Goal: Transaction & Acquisition: Purchase product/service

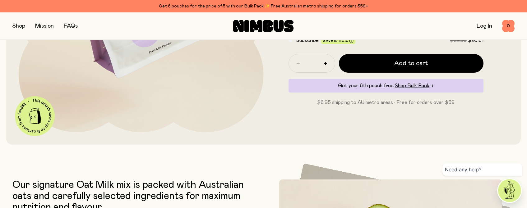
scroll to position [194, 0]
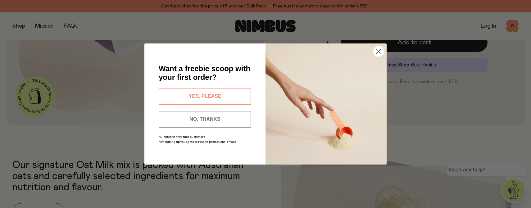
click at [218, 92] on button "YES, PLEASE" at bounding box center [205, 96] width 93 height 17
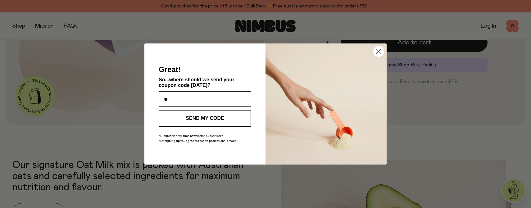
type input "*"
type input "**********"
click at [232, 119] on button "SEND MY CODE" at bounding box center [205, 118] width 93 height 17
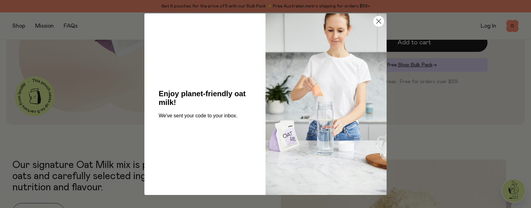
click at [433, 93] on div "Close dialog Enjoy planet-friendly oat milk! We've sent your code to your inbox…" at bounding box center [265, 104] width 531 height 208
click at [378, 19] on circle "Close dialog" at bounding box center [379, 21] width 10 height 10
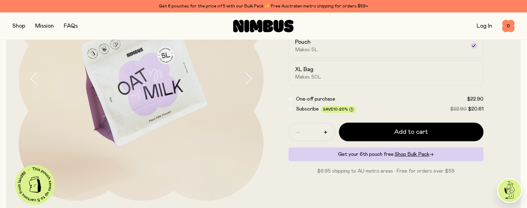
scroll to position [104, 0]
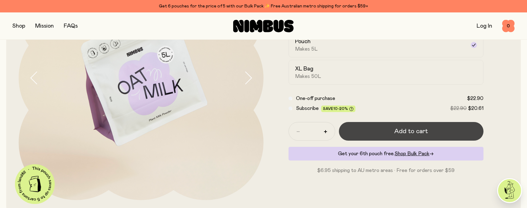
click at [360, 132] on button "Add to cart" at bounding box center [411, 131] width 145 height 19
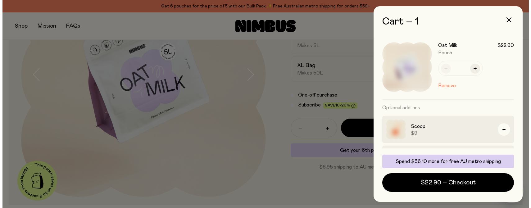
scroll to position [0, 0]
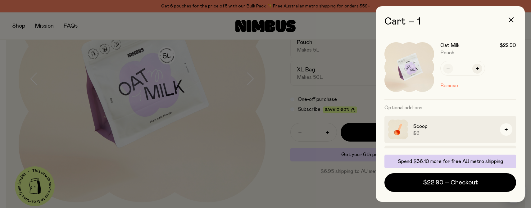
click at [355, 85] on div at bounding box center [265, 104] width 531 height 208
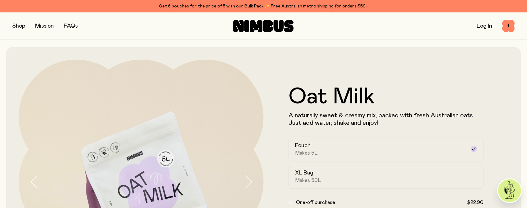
click at [20, 27] on button "button" at bounding box center [18, 26] width 13 height 9
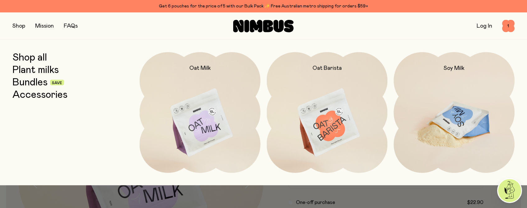
click at [429, 93] on img at bounding box center [453, 123] width 121 height 142
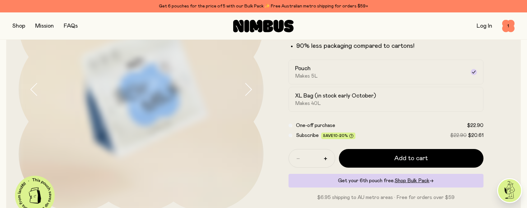
scroll to position [99, 0]
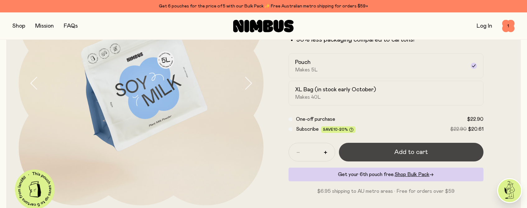
click at [366, 154] on button "Add to cart" at bounding box center [411, 152] width 145 height 19
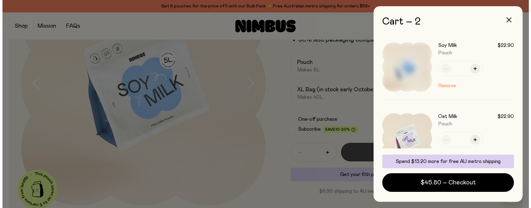
scroll to position [0, 0]
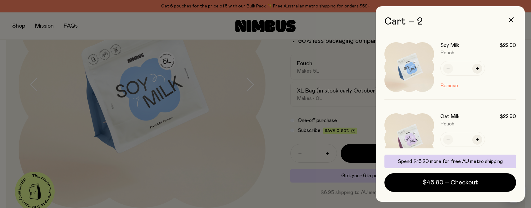
click at [237, 103] on div at bounding box center [265, 104] width 531 height 208
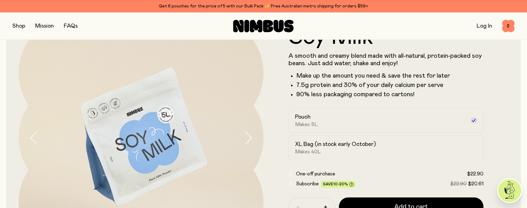
scroll to position [50, 0]
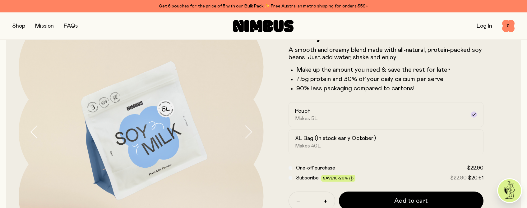
click at [19, 26] on button "button" at bounding box center [18, 26] width 13 height 9
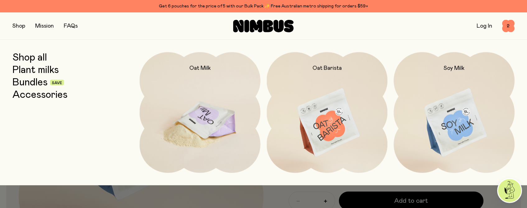
click at [202, 105] on img at bounding box center [200, 123] width 121 height 142
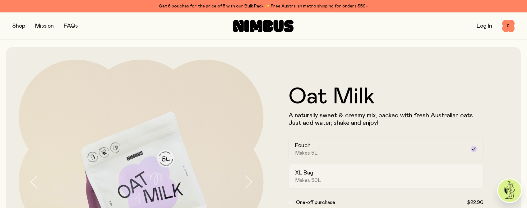
scroll to position [1, 0]
